Goal: Navigation & Orientation: Find specific page/section

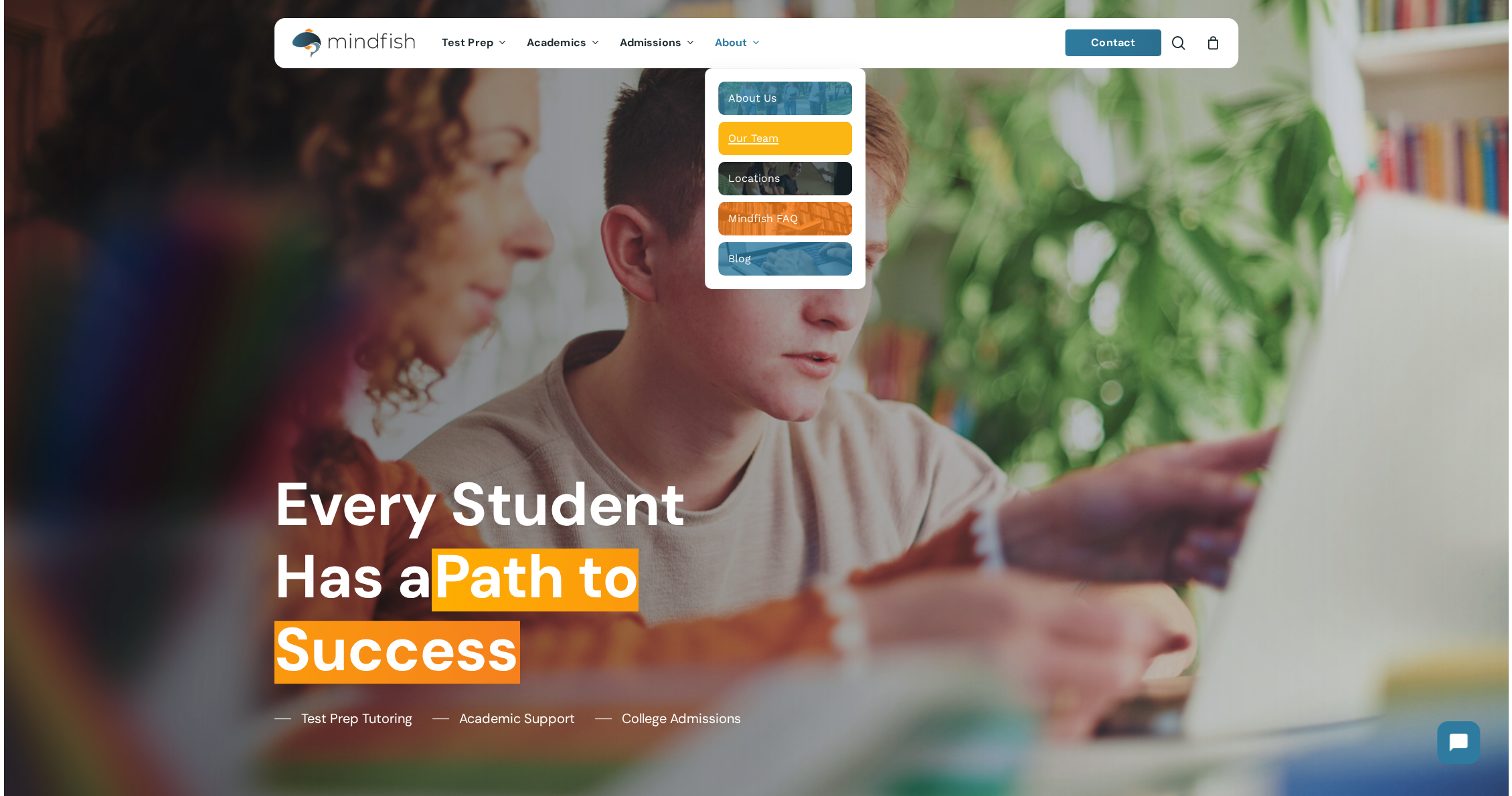
click at [760, 138] on span "Our Team" at bounding box center [753, 138] width 50 height 13
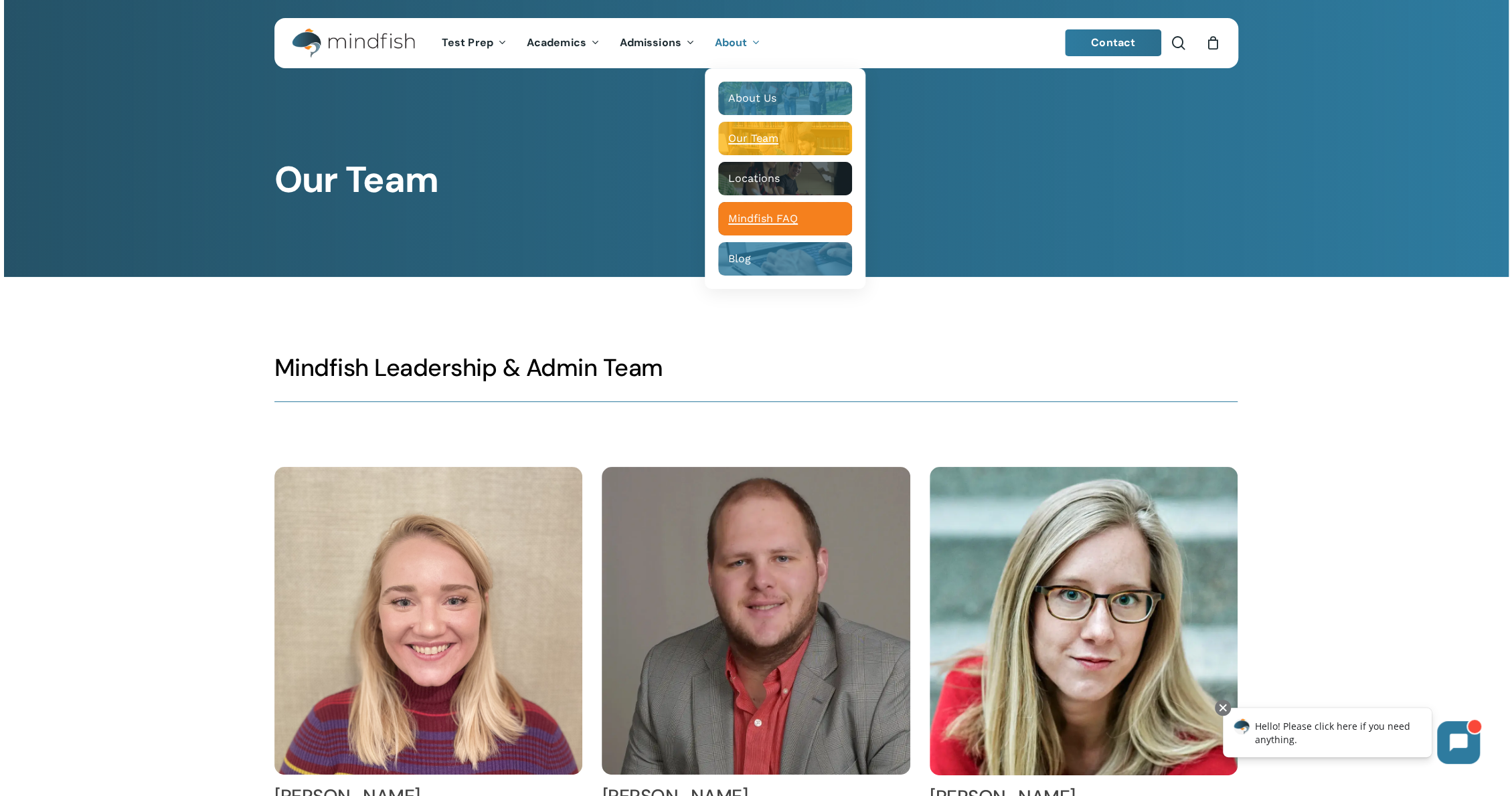
click at [766, 218] on span "Mindfish FAQ" at bounding box center [763, 218] width 69 height 13
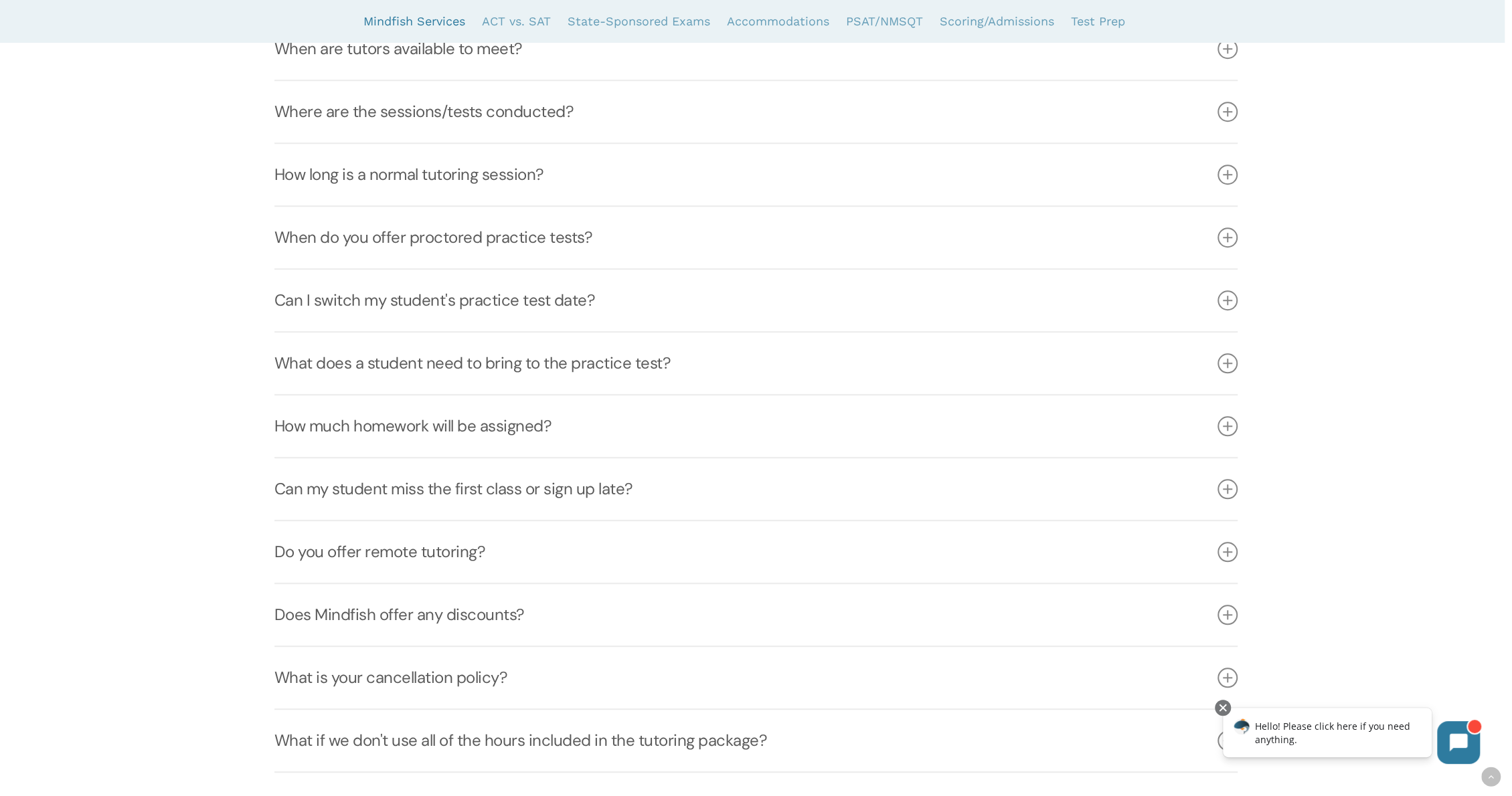
scroll to position [937, 0]
